Goal: Navigation & Orientation: Find specific page/section

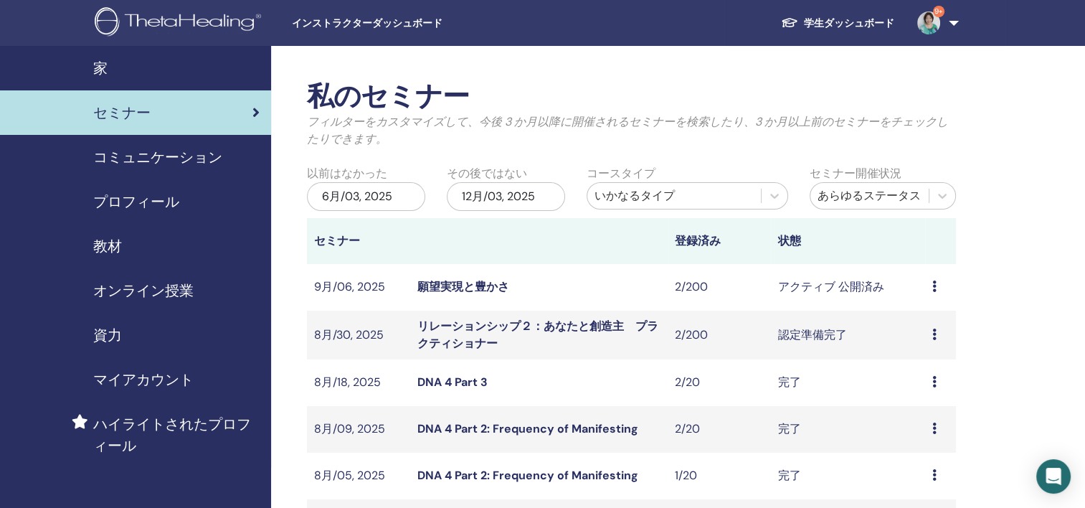
scroll to position [430, 0]
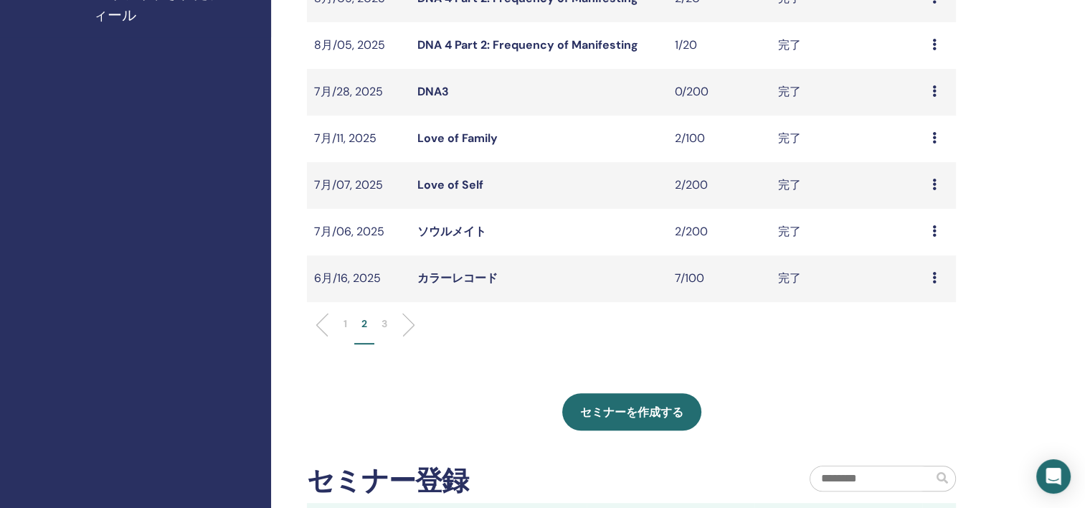
click at [344, 321] on p "1" at bounding box center [345, 323] width 4 height 15
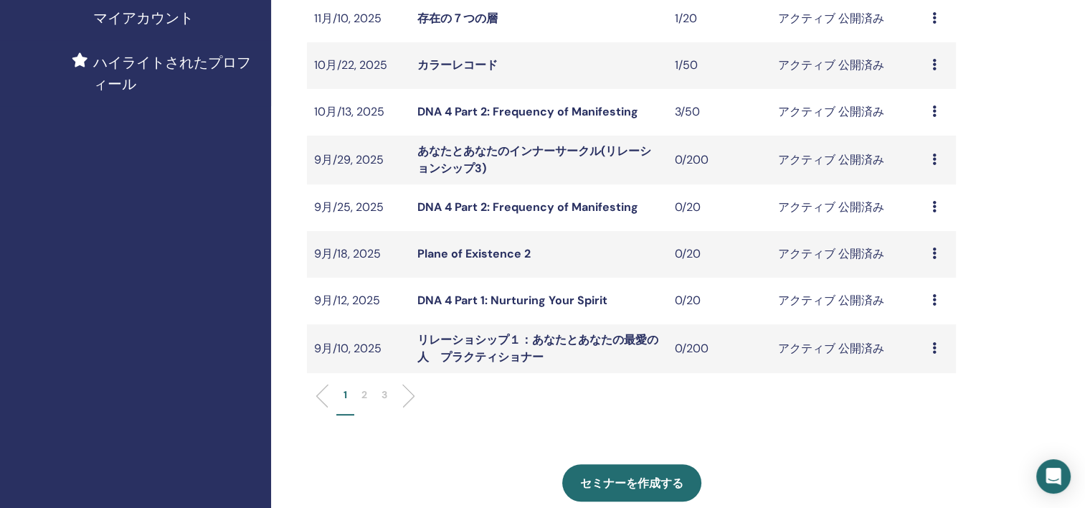
scroll to position [143, 0]
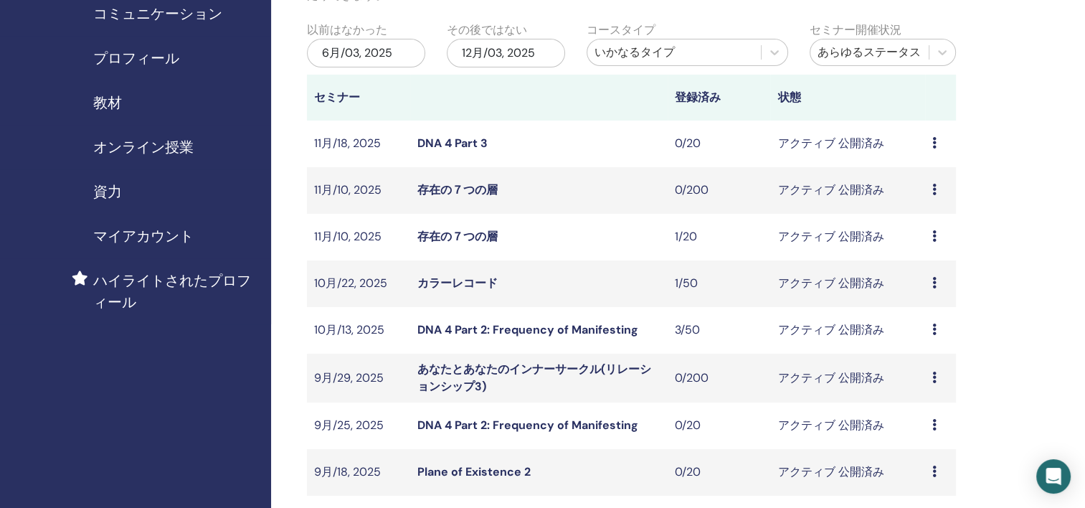
click at [611, 293] on td "カラーレコード" at bounding box center [538, 283] width 257 height 47
click at [471, 284] on link "カラーレコード" at bounding box center [457, 282] width 80 height 15
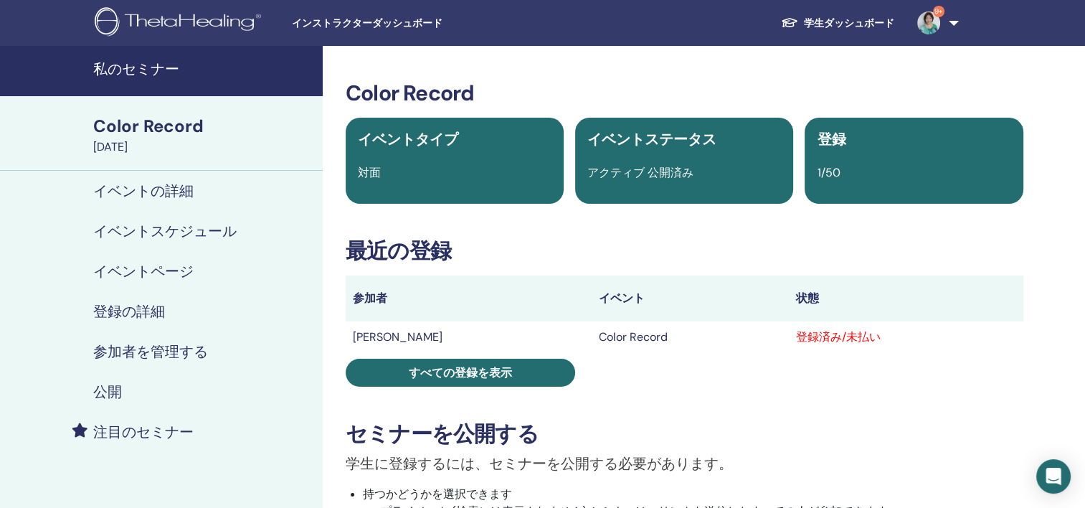
click at [171, 186] on h4 "イベントの詳細" at bounding box center [143, 190] width 100 height 17
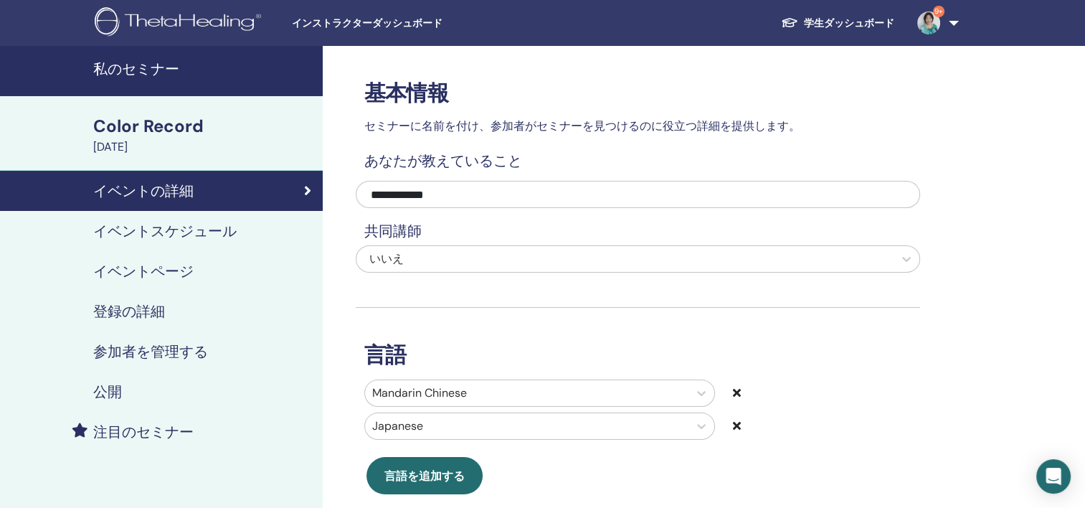
click at [148, 272] on h4 "イベントページ" at bounding box center [143, 270] width 100 height 17
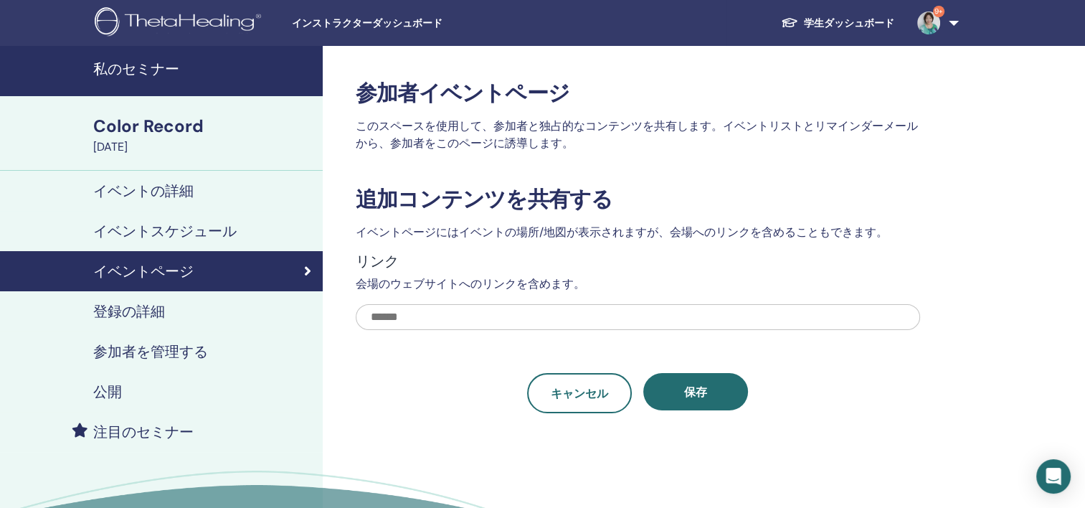
click at [146, 435] on h4 "注目のセミナー" at bounding box center [143, 431] width 100 height 17
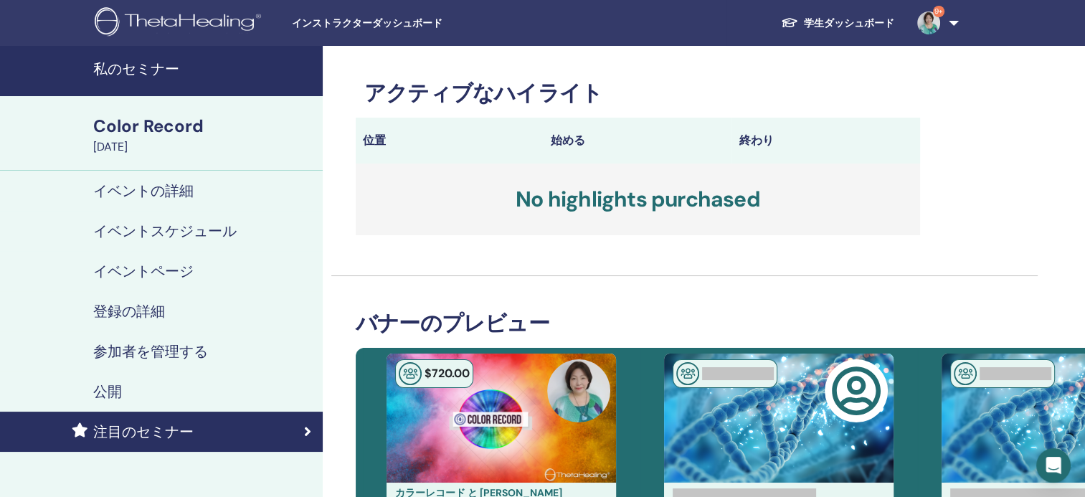
click at [191, 142] on div "October 22, 2025" at bounding box center [203, 146] width 221 height 17
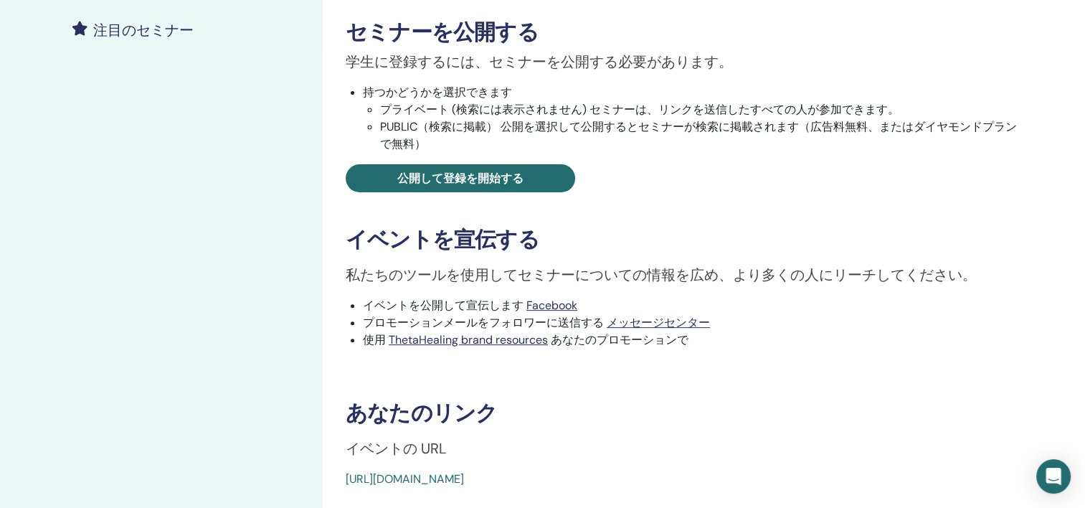
scroll to position [574, 0]
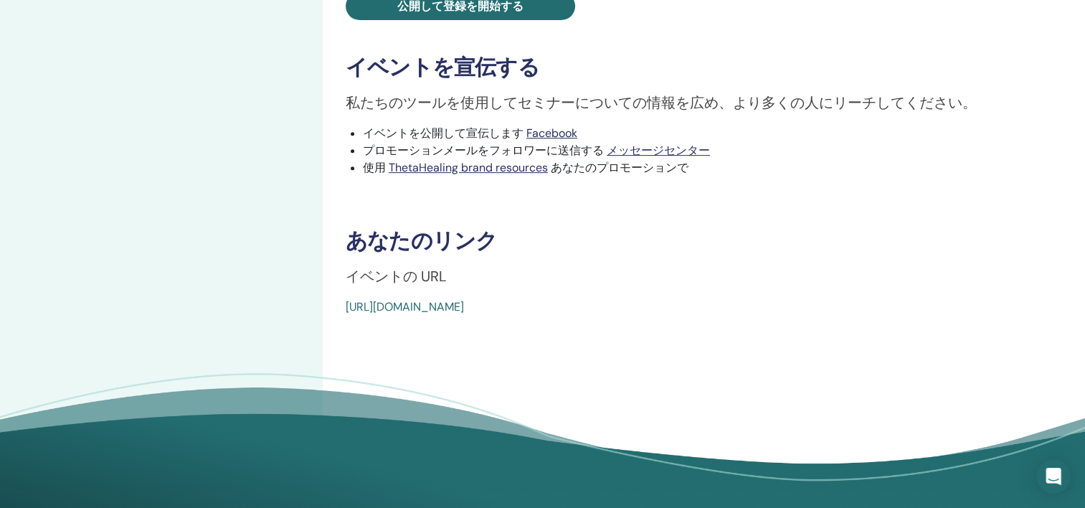
click at [464, 310] on link "https://www.thetahealing.com/seminar-364390-details.html" at bounding box center [405, 306] width 118 height 15
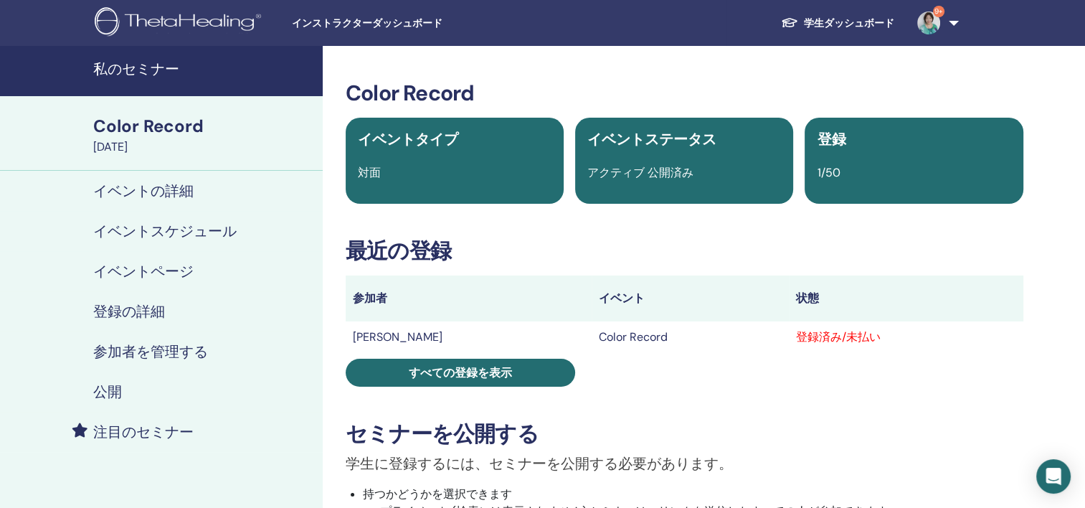
click at [859, 16] on link "学生ダッシュボード" at bounding box center [837, 23] width 136 height 27
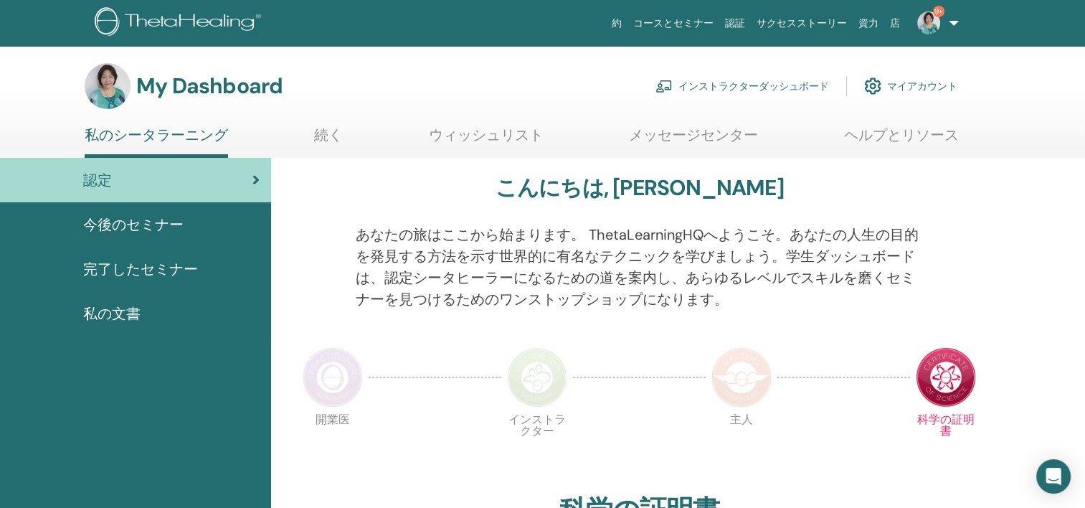
click at [737, 78] on link "インストラクターダッシュボード" at bounding box center [742, 86] width 174 height 32
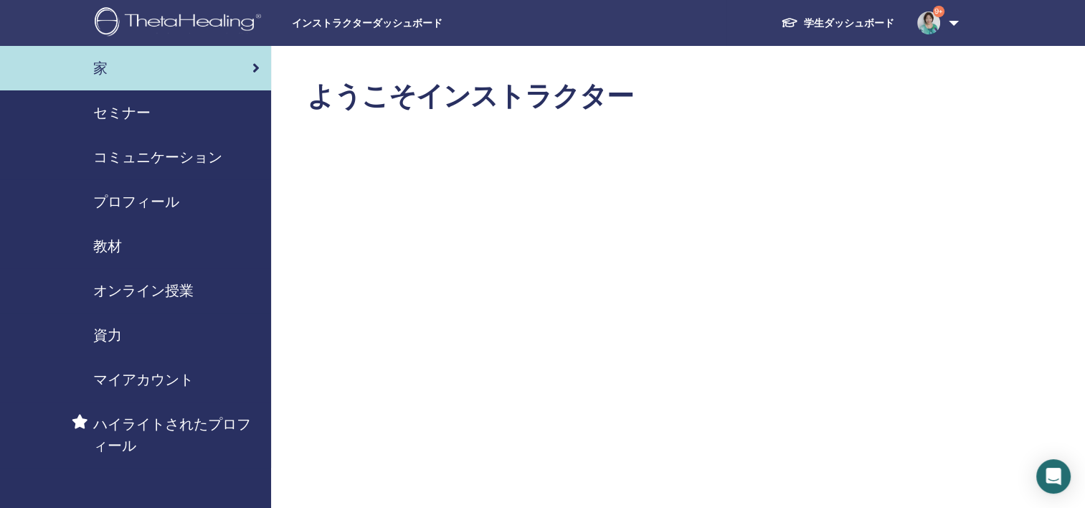
click at [135, 114] on span "セミナー" at bounding box center [121, 113] width 57 height 22
